Goal: Find specific page/section: Find specific page/section

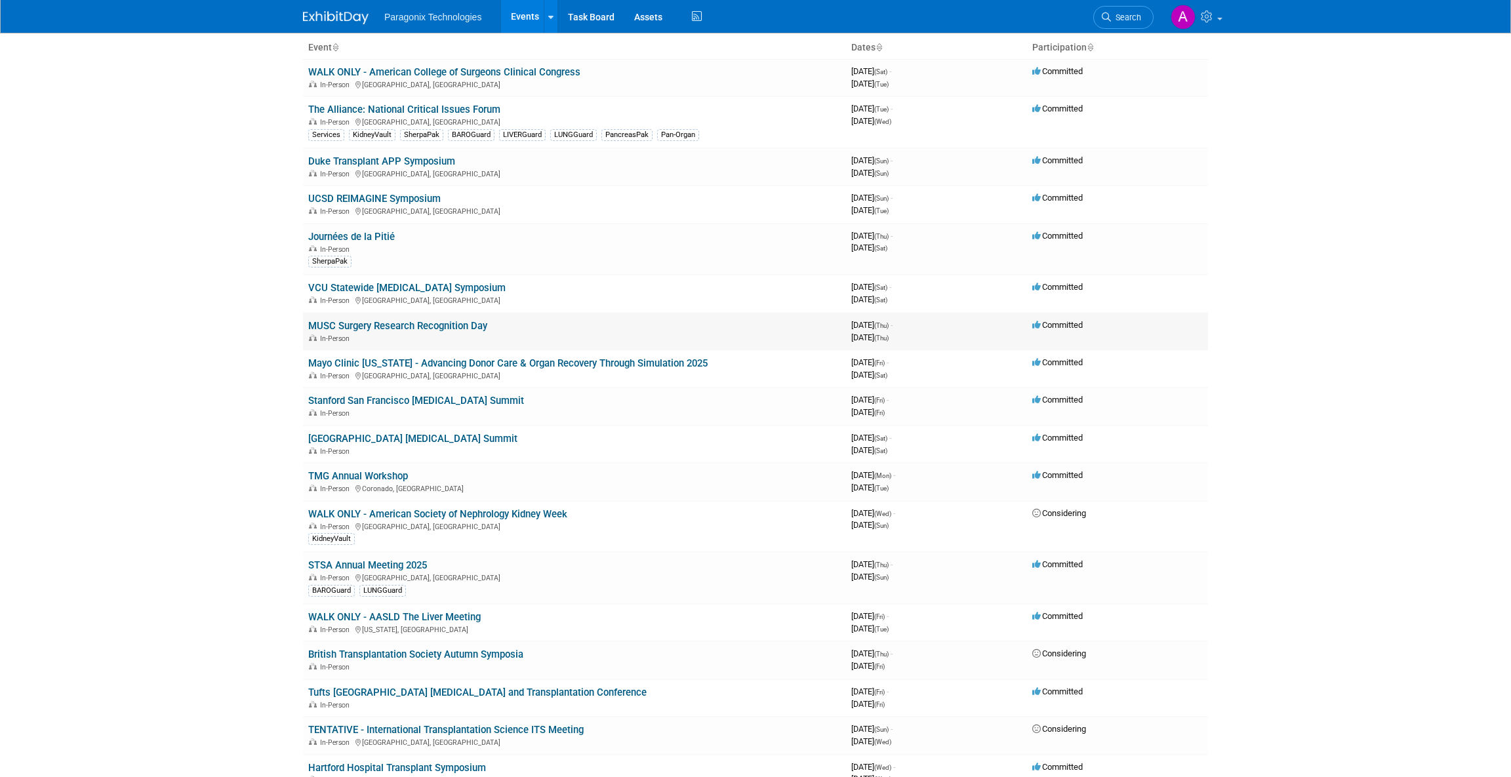
scroll to position [131, 0]
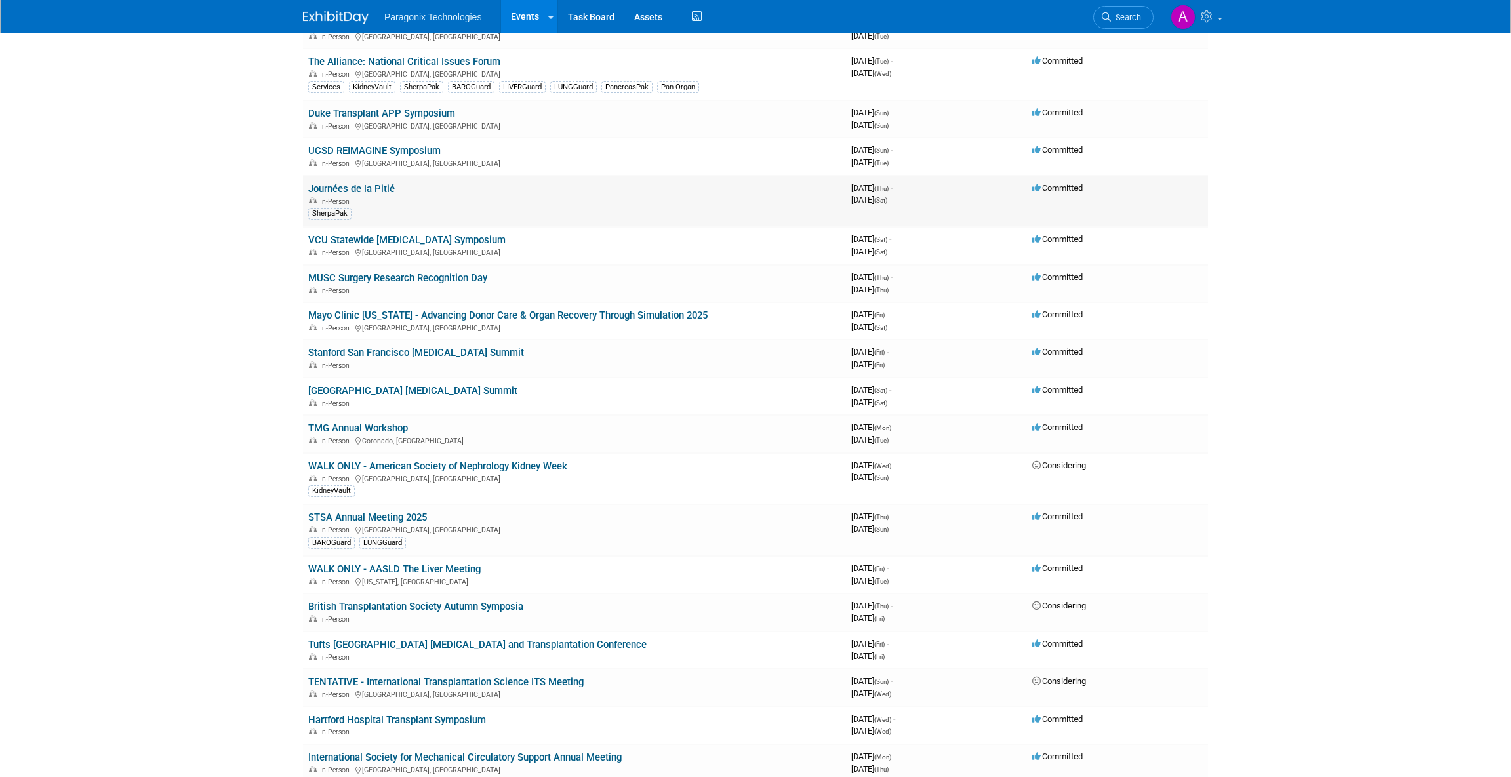
drag, startPoint x: 428, startPoint y: 186, endPoint x: 307, endPoint y: 195, distance: 121.6
click at [308, 191] on td "Journées de la Pitié In-Person SherpaPak" at bounding box center [574, 202] width 543 height 52
copy link "Journées de la Pitié"
click at [323, 430] on link "TMG Annual Workshop" at bounding box center [358, 428] width 100 height 12
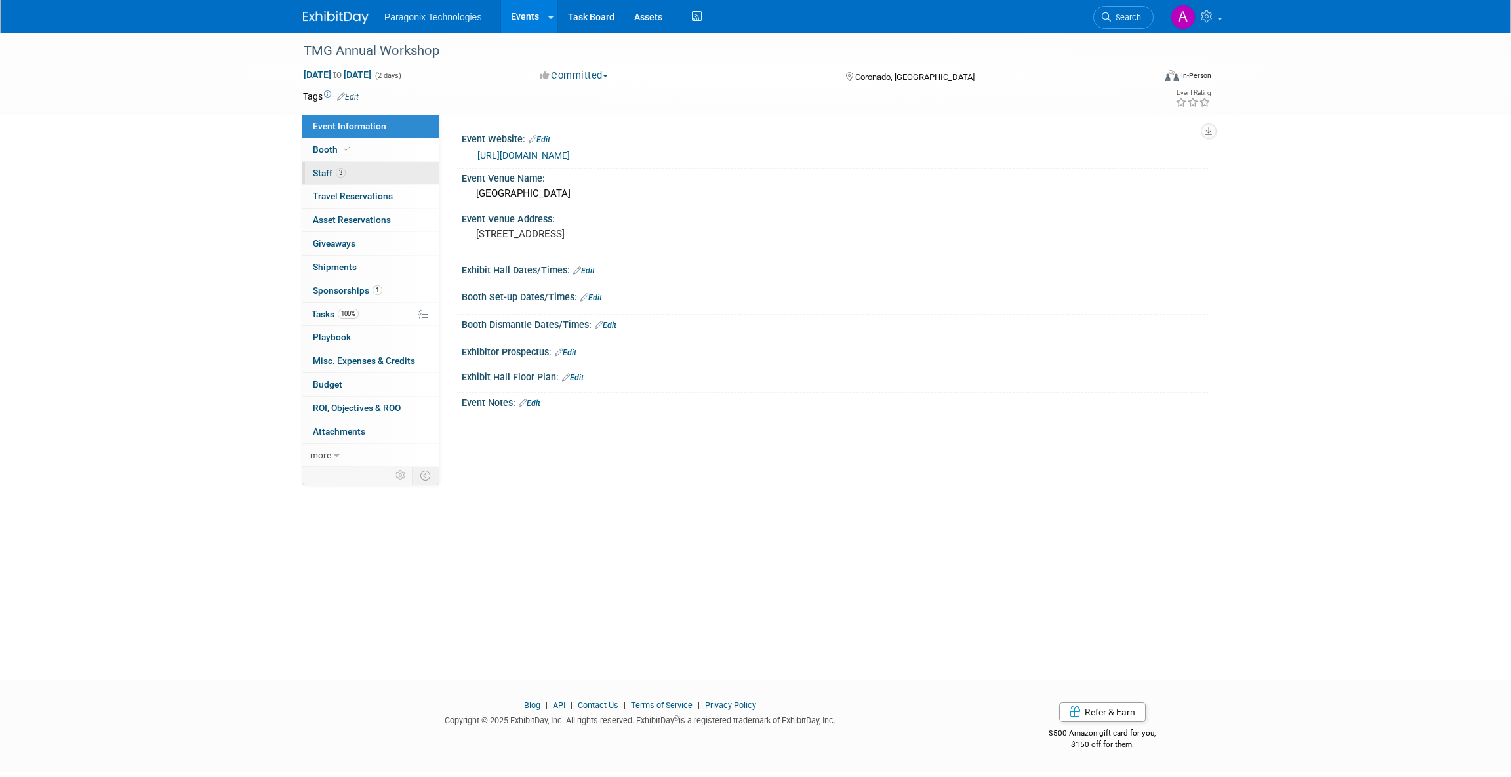
click at [335, 178] on link "3 Staff 3" at bounding box center [370, 173] width 136 height 23
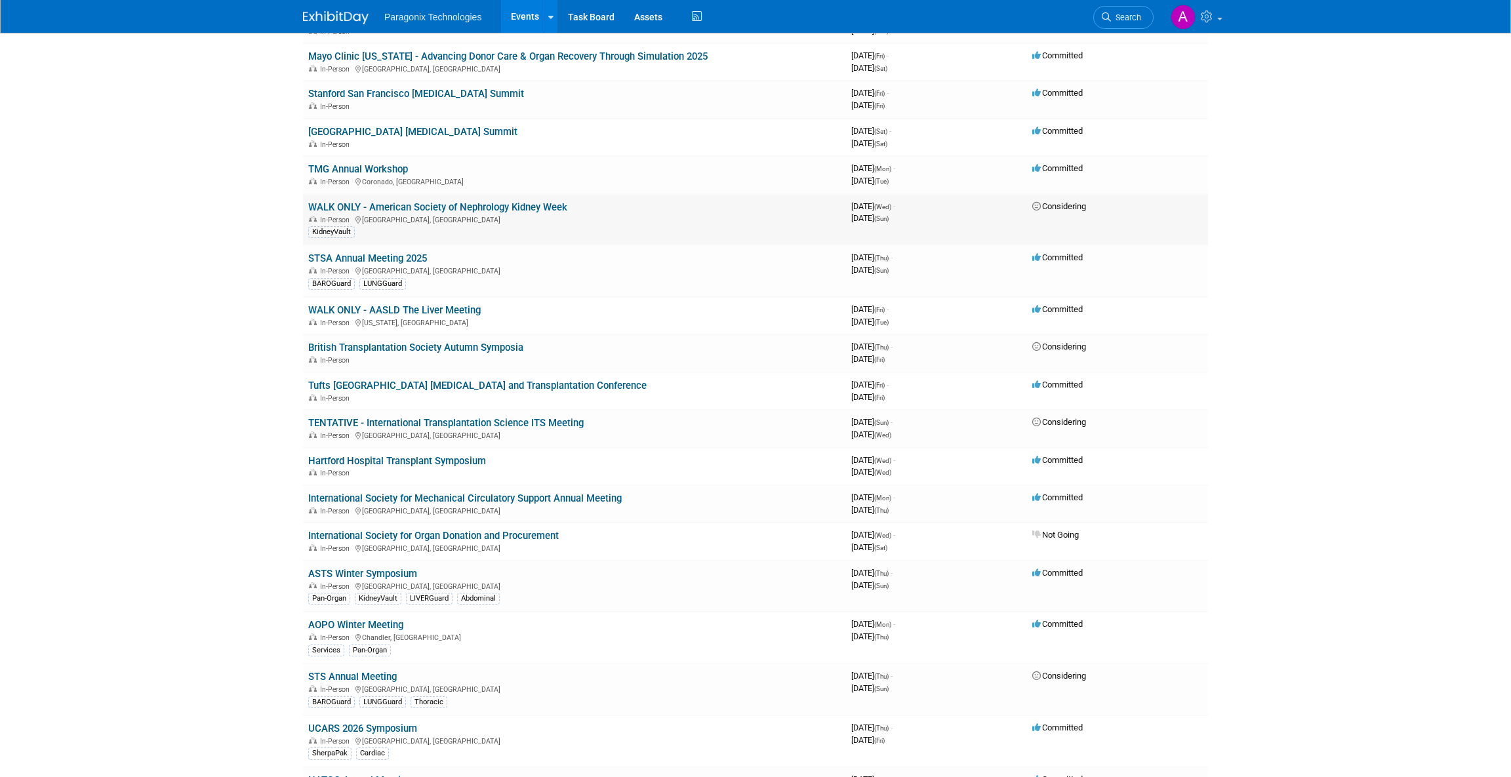
scroll to position [393, 0]
